Goal: Task Accomplishment & Management: Manage account settings

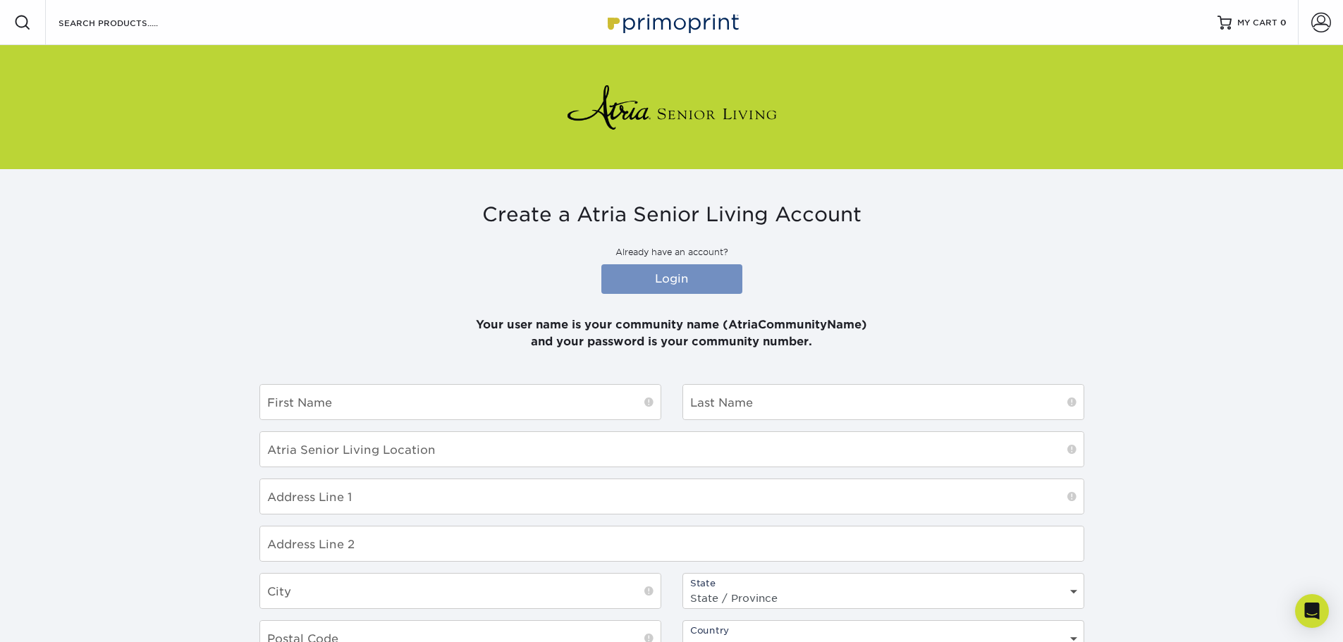
type input "AtriaGlenCove"
click at [693, 279] on link "Login" at bounding box center [671, 279] width 141 height 30
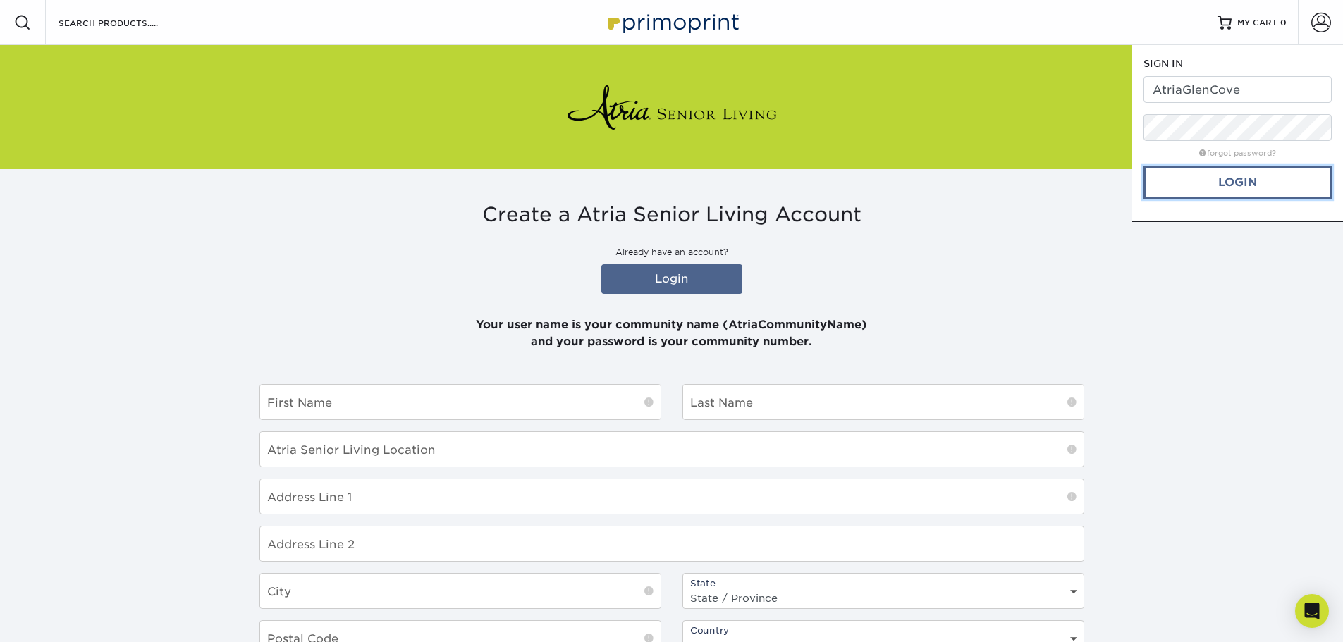
click at [1208, 187] on link "Login" at bounding box center [1238, 182] width 188 height 32
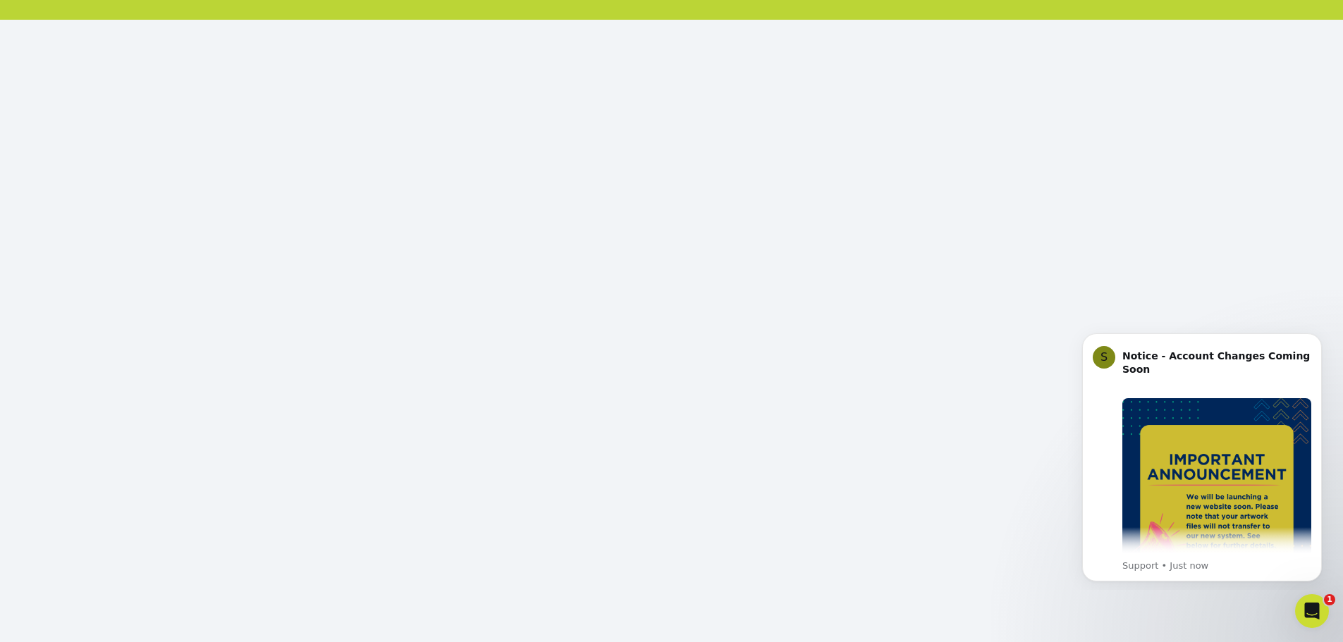
scroll to position [153, 0]
